Goal: Find specific page/section: Find specific page/section

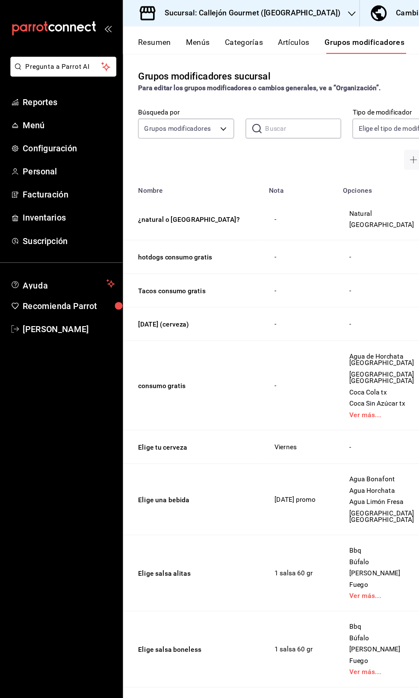
scroll to position [857, 0]
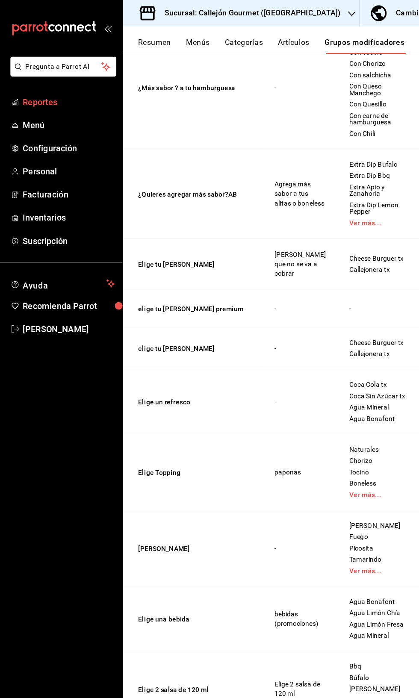
click at [53, 87] on span "Reportes" at bounding box center [62, 92] width 83 height 12
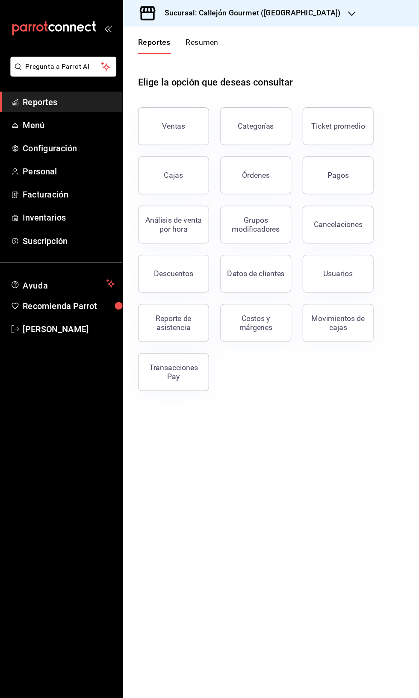
click at [189, 42] on button "Resumen" at bounding box center [182, 41] width 29 height 15
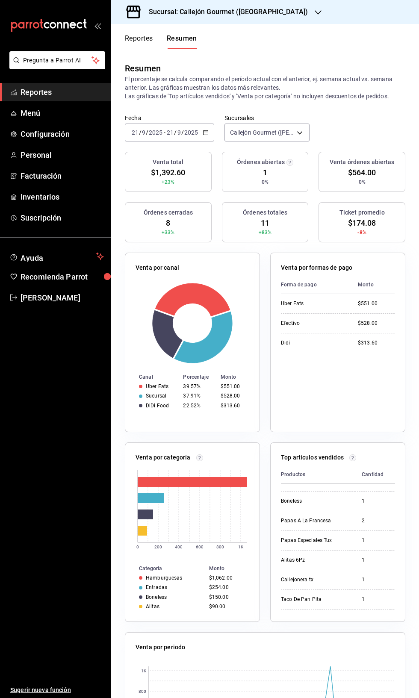
click at [153, 39] on button "Reportes" at bounding box center [139, 41] width 28 height 15
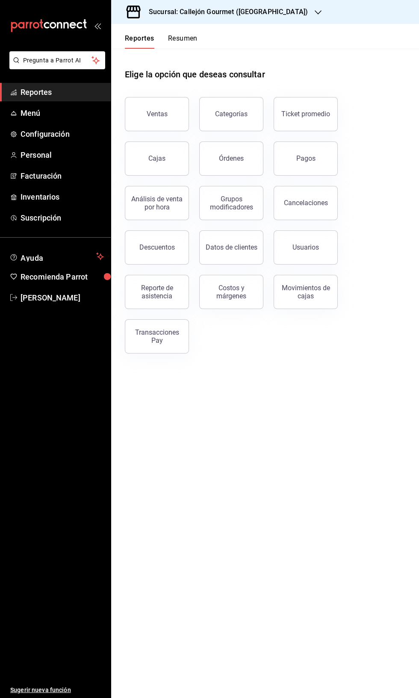
click at [183, 41] on button "Resumen" at bounding box center [182, 41] width 29 height 15
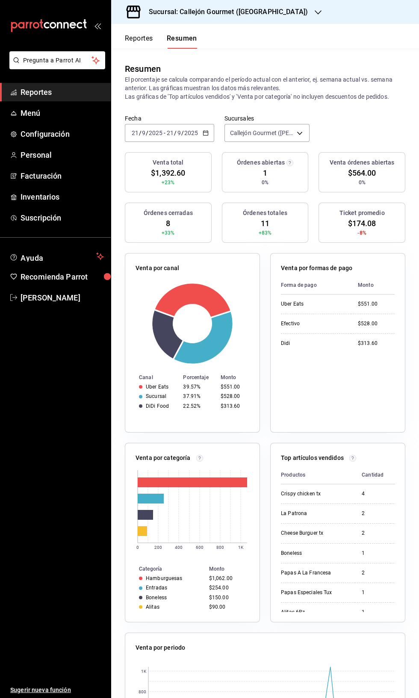
click at [368, 162] on h3 "Venta órdenes abiertas" at bounding box center [362, 162] width 65 height 9
click at [382, 206] on div "Ticket promedio $174.08 -8%" at bounding box center [361, 223] width 87 height 40
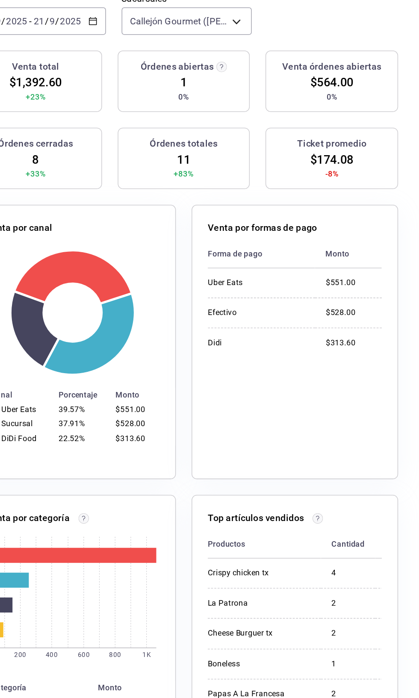
click at [289, 161] on icon "button" at bounding box center [289, 157] width 7 height 7
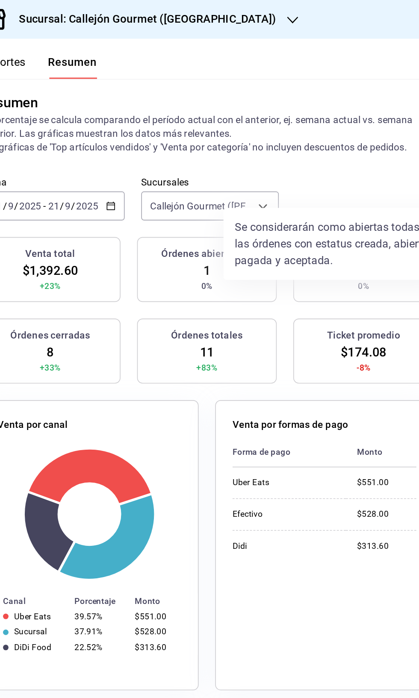
scroll to position [39, 0]
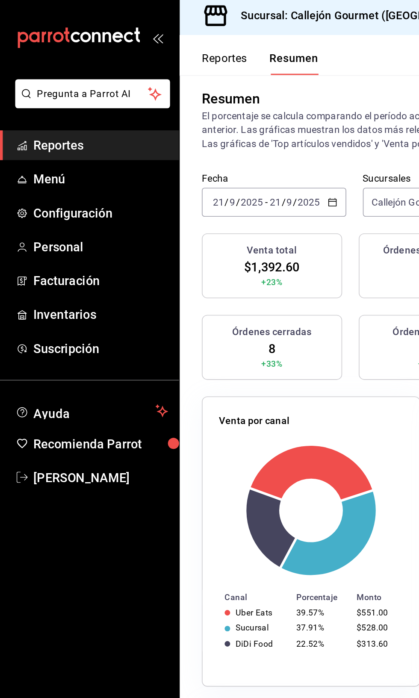
click at [39, 113] on div at bounding box center [209, 349] width 419 height 698
click at [32, 96] on span "Reportes" at bounding box center [62, 92] width 83 height 12
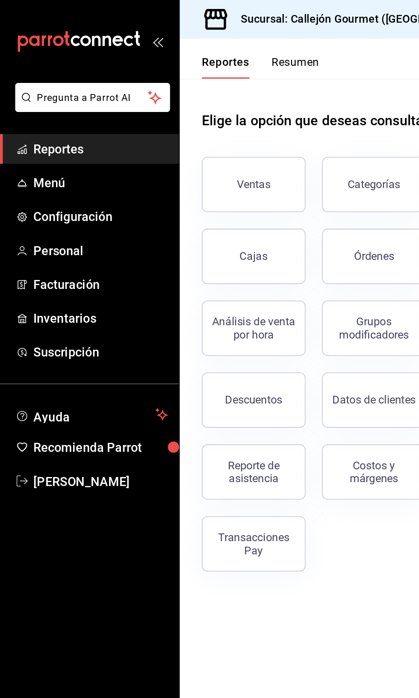
click at [180, 37] on button "Resumen" at bounding box center [182, 41] width 29 height 15
